Goal: Find contact information: Find contact information

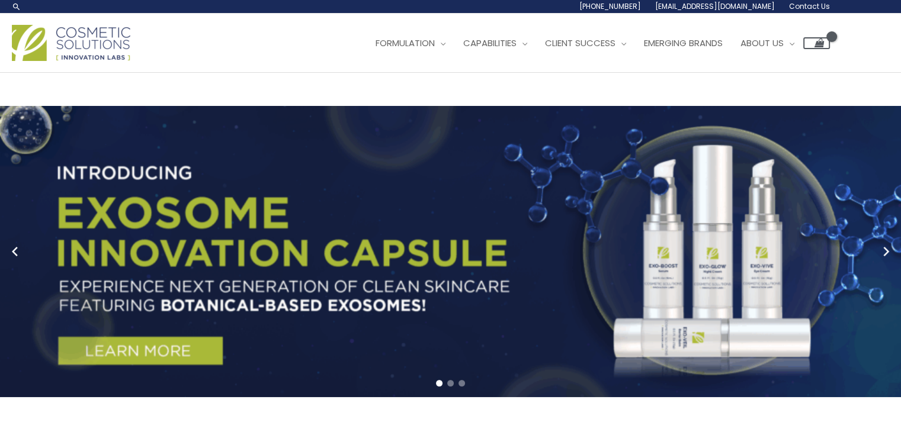
drag, startPoint x: 388, startPoint y: 310, endPoint x: 503, endPoint y: 86, distance: 251.6
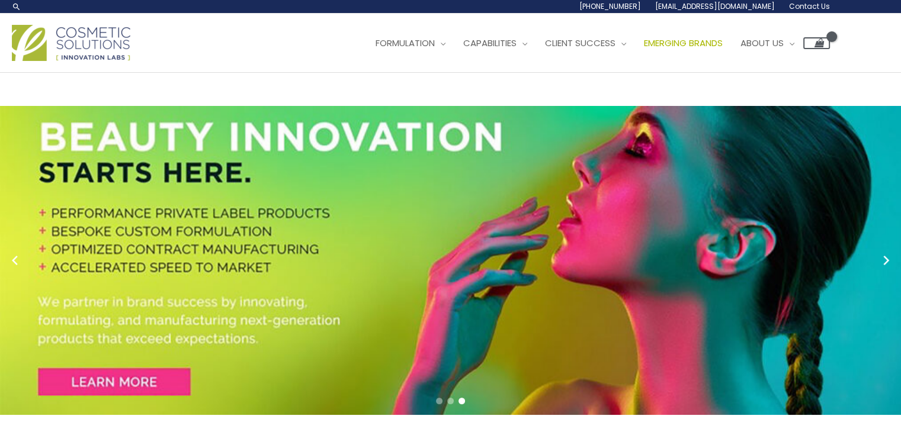
click at [709, 44] on span "Emerging Brands" at bounding box center [683, 43] width 79 height 12
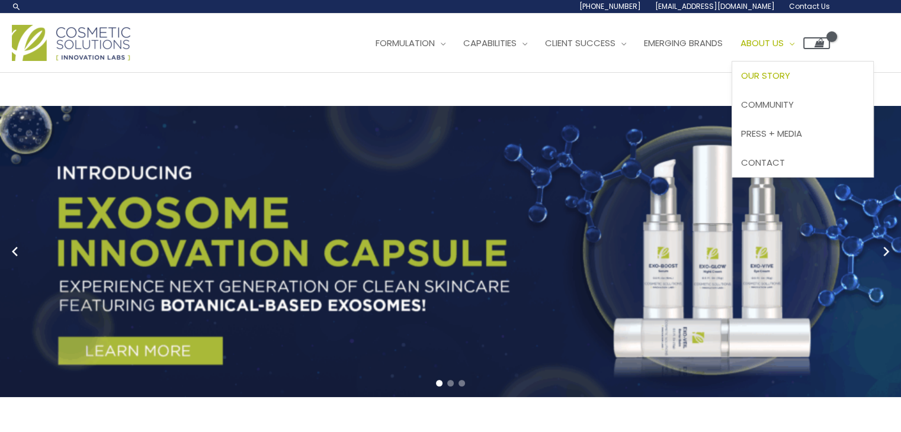
click at [785, 65] on link "Our Story" at bounding box center [802, 76] width 141 height 29
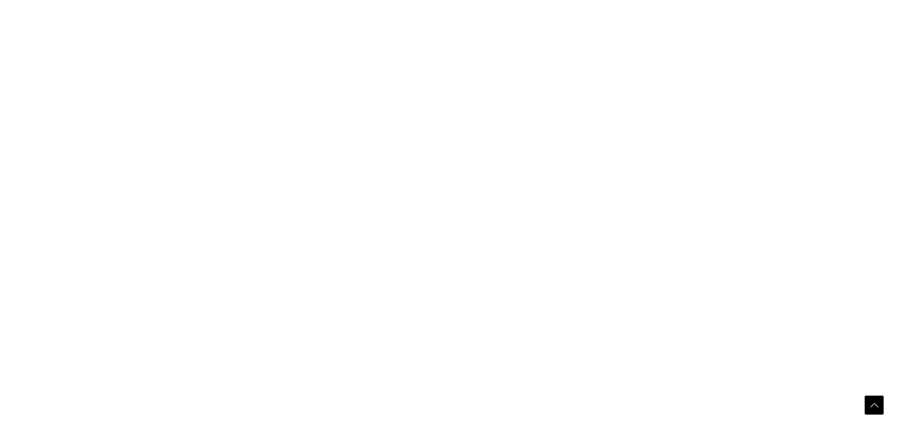
scroll to position [1330, 0]
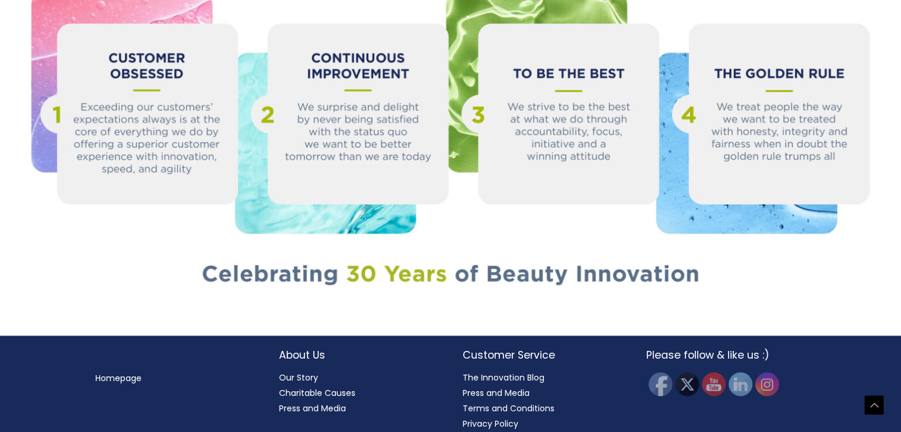
drag, startPoint x: 400, startPoint y: 169, endPoint x: 375, endPoint y: 355, distance: 188.2
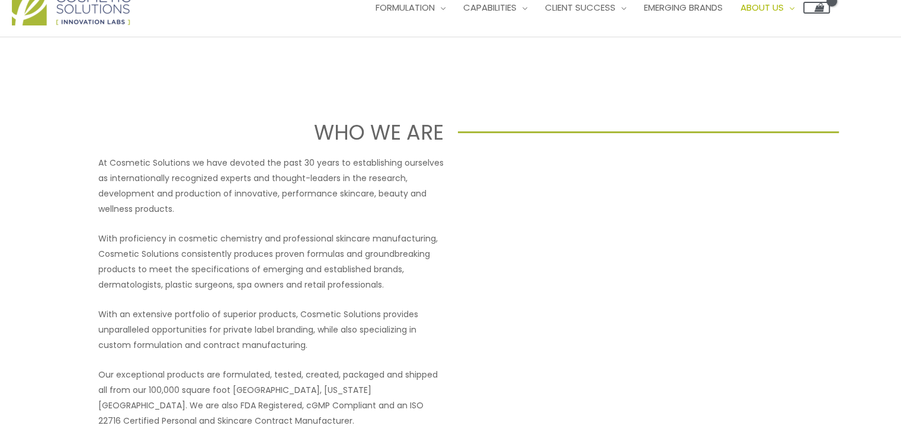
scroll to position [0, 0]
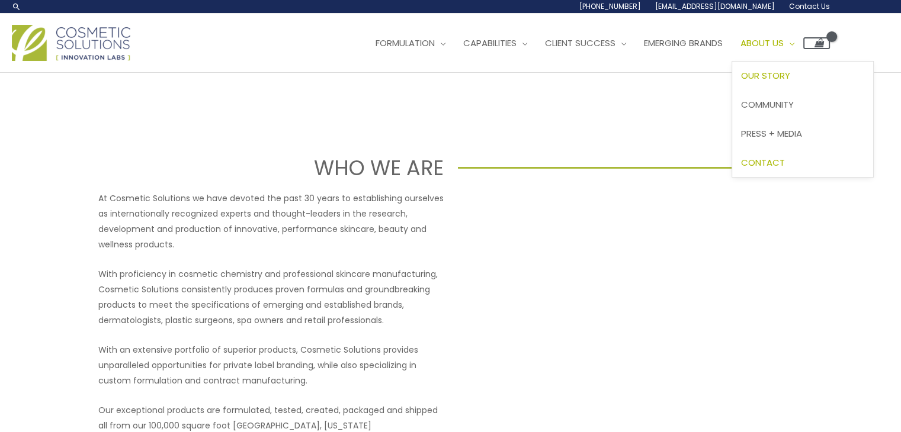
click at [785, 166] on span "Contact" at bounding box center [763, 162] width 44 height 12
